Goal: Find specific page/section: Find specific page/section

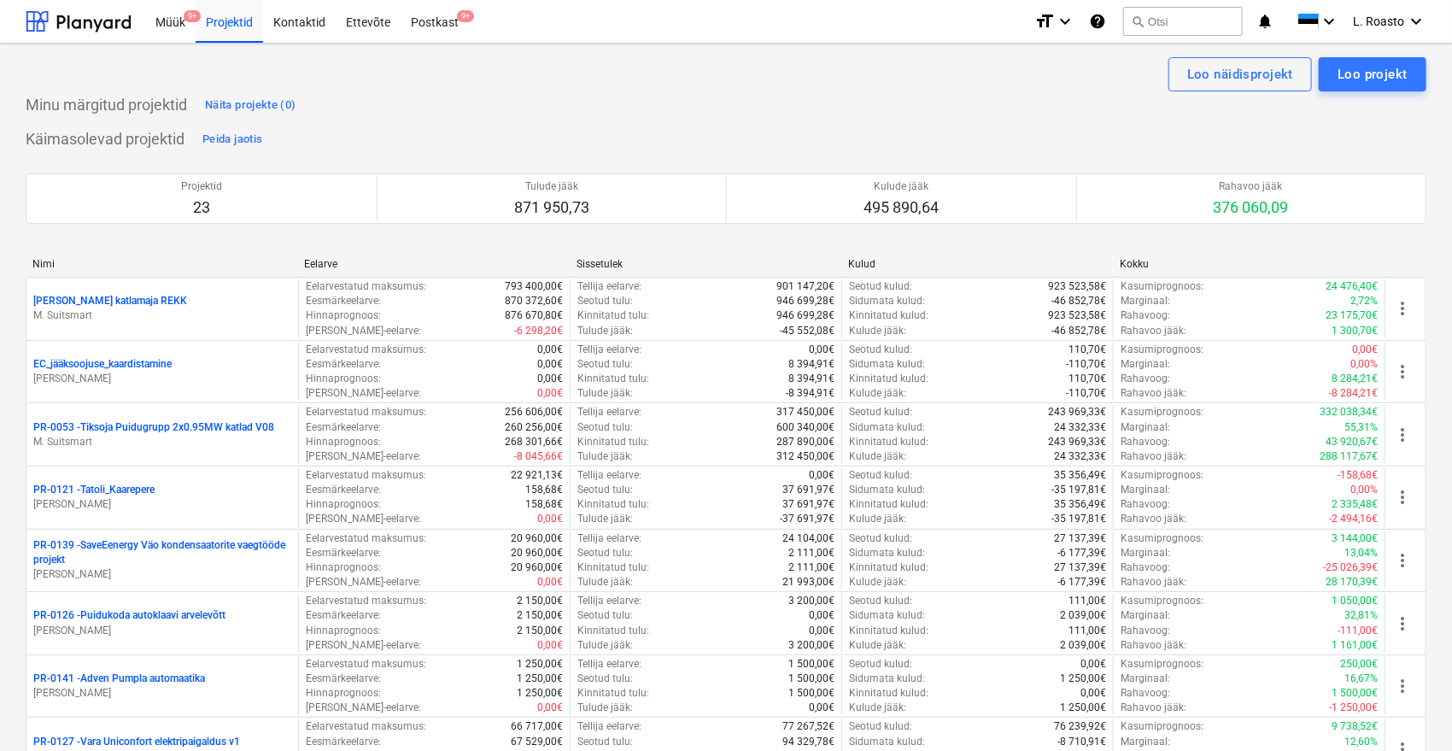
scroll to position [1862, 0]
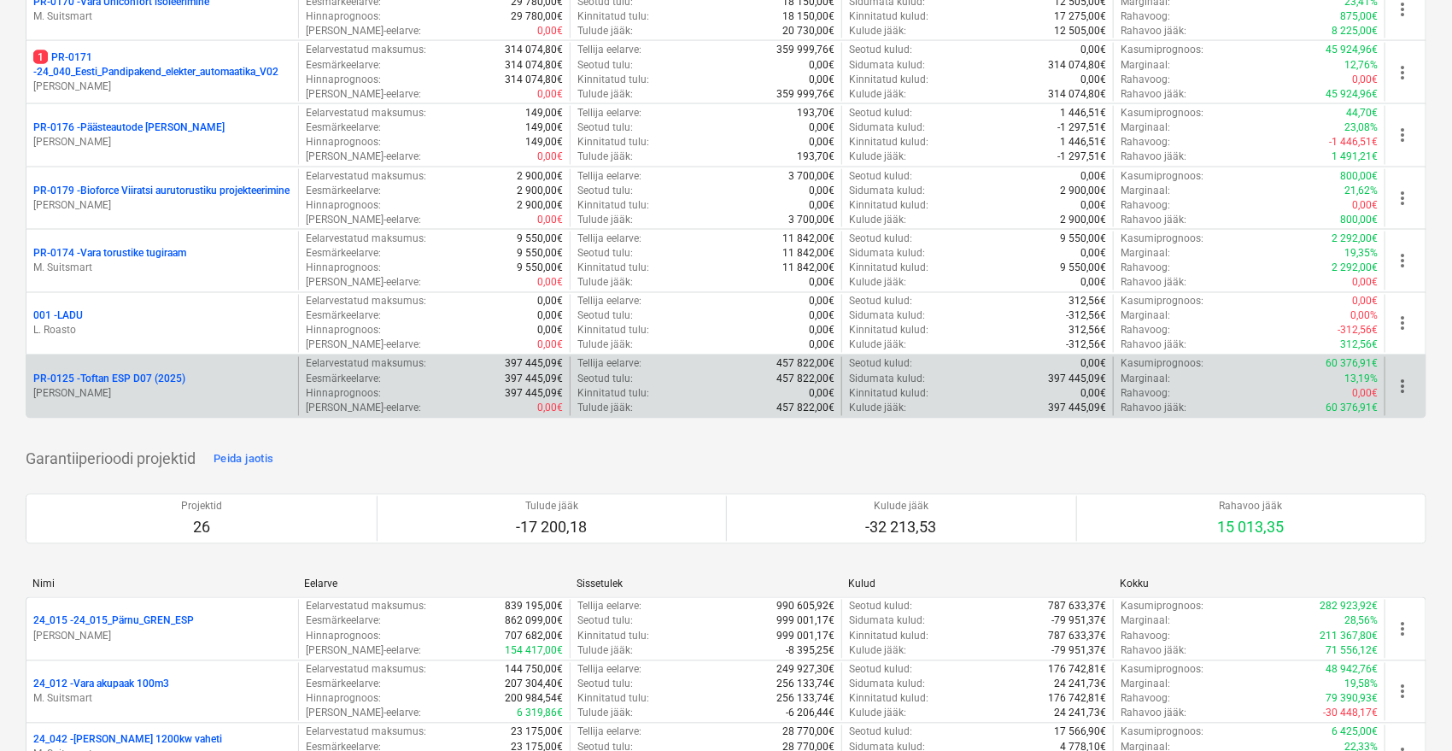
click at [172, 380] on p "PR-0125 - Toftan ESP D07 (2025)" at bounding box center [109, 379] width 152 height 15
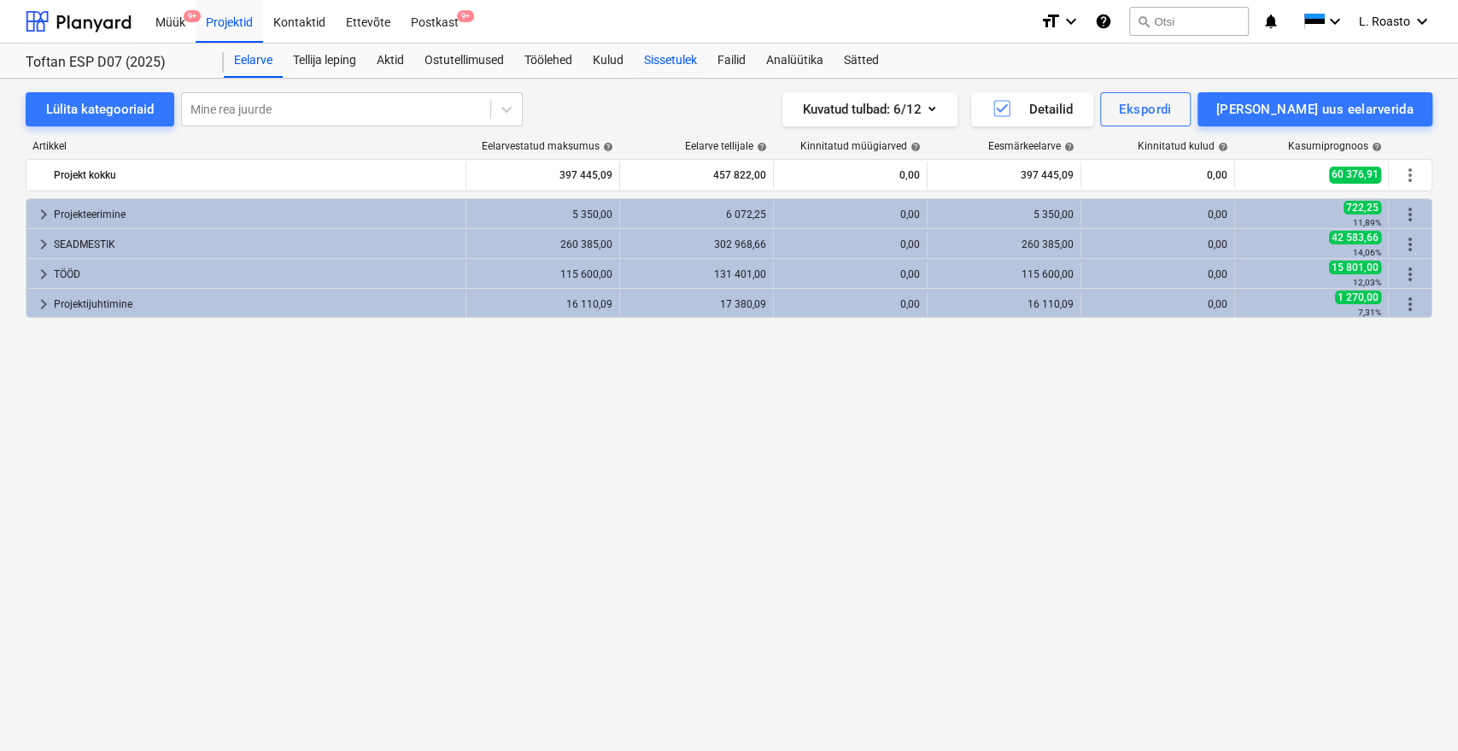
click at [691, 67] on div "Sissetulek" at bounding box center [670, 61] width 73 height 34
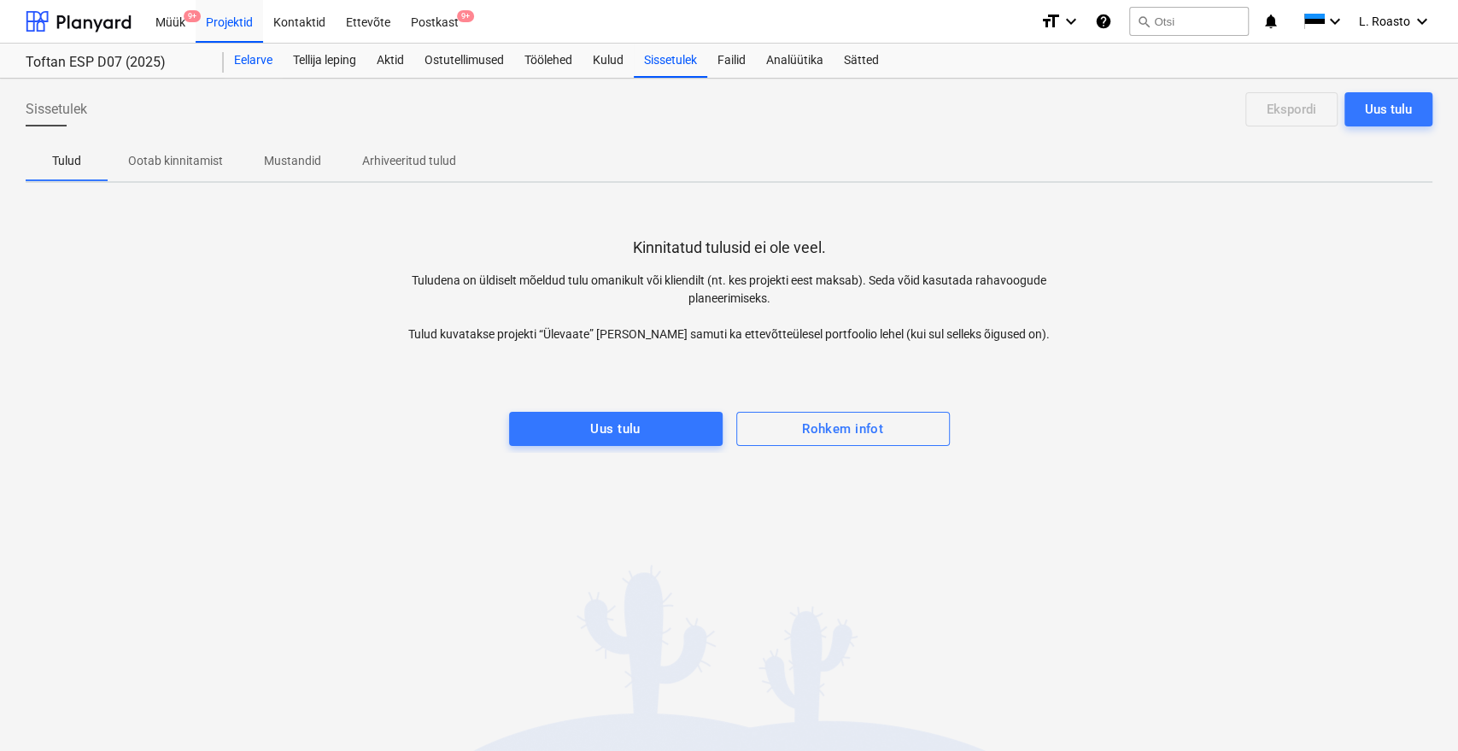
click at [251, 71] on div "Eelarve" at bounding box center [253, 61] width 59 height 34
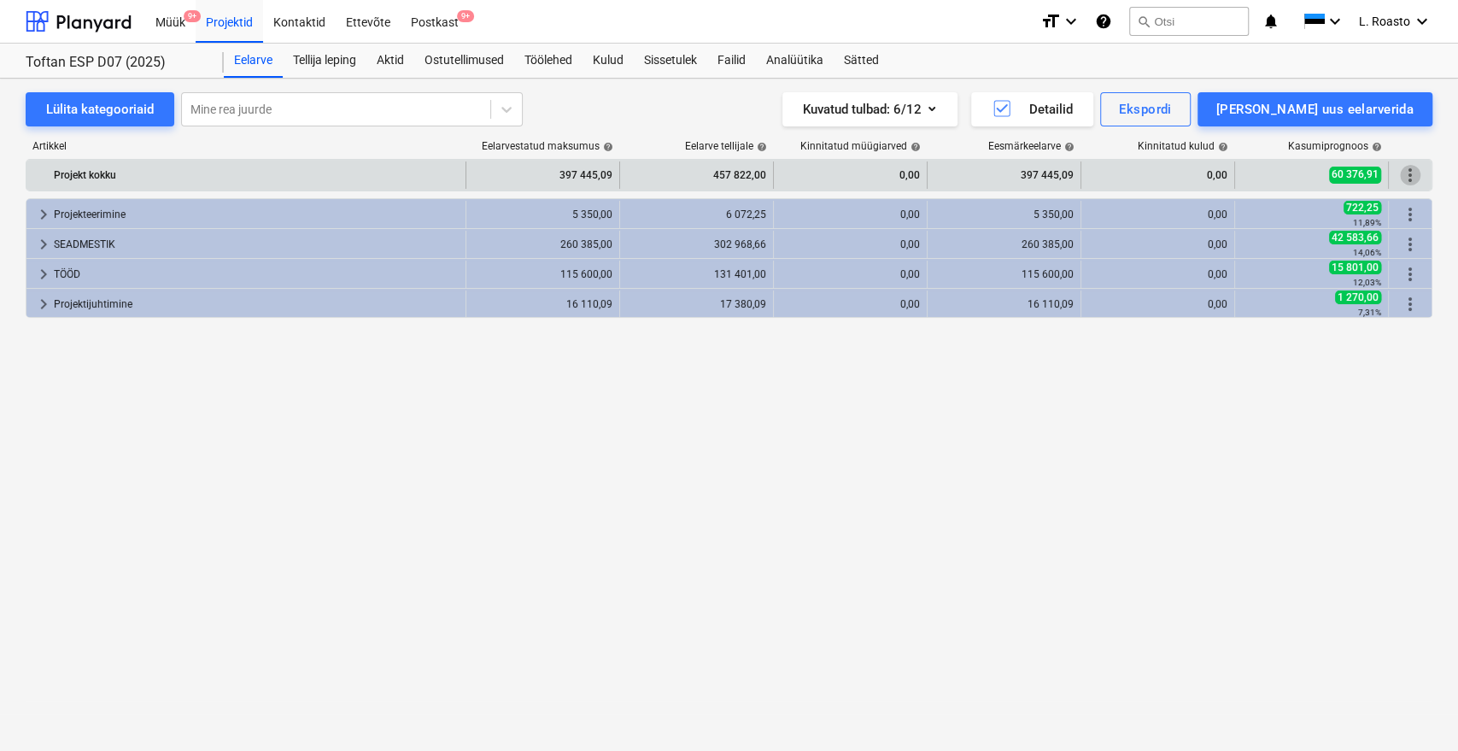
click at [1408, 174] on span "more_vert" at bounding box center [1410, 175] width 20 height 20
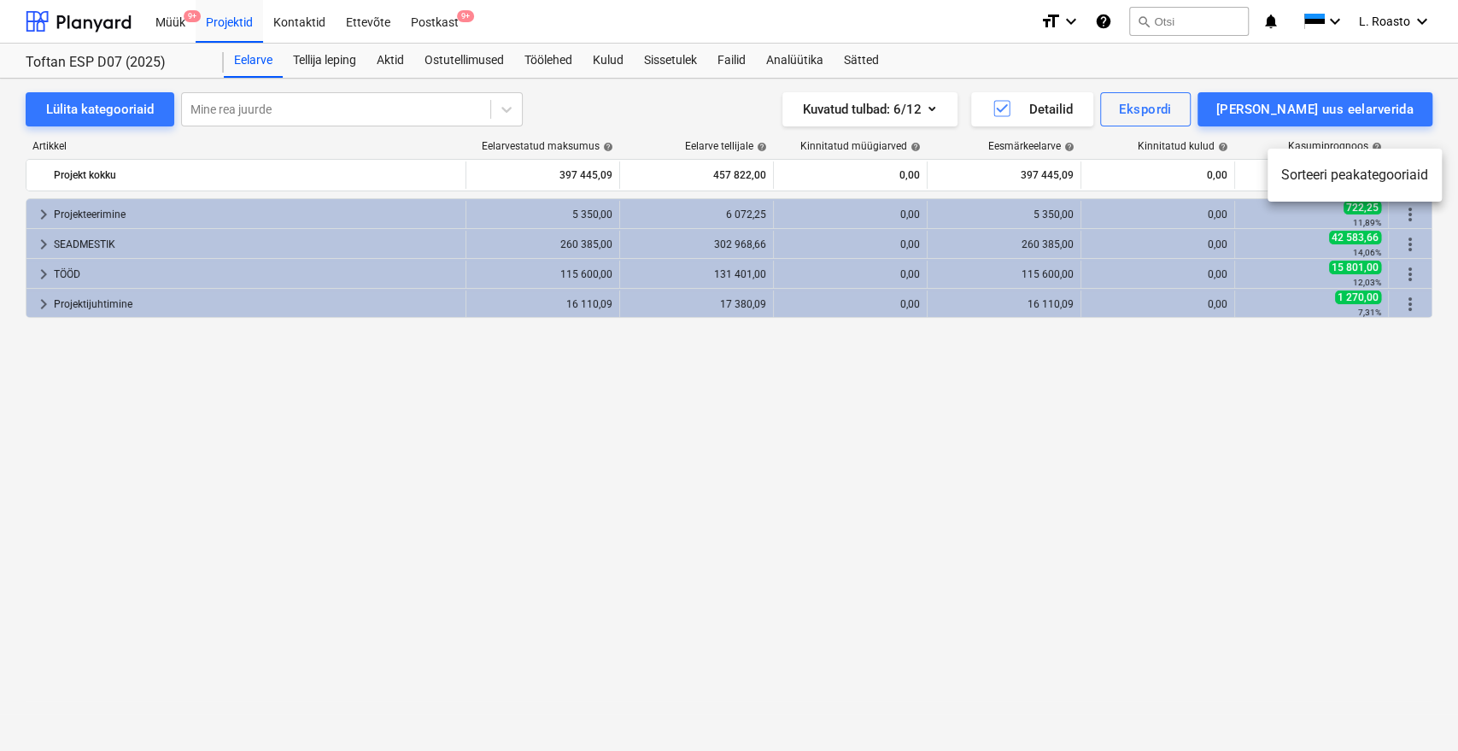
click at [1298, 455] on div at bounding box center [729, 375] width 1458 height 751
